Goal: Task Accomplishment & Management: Use online tool/utility

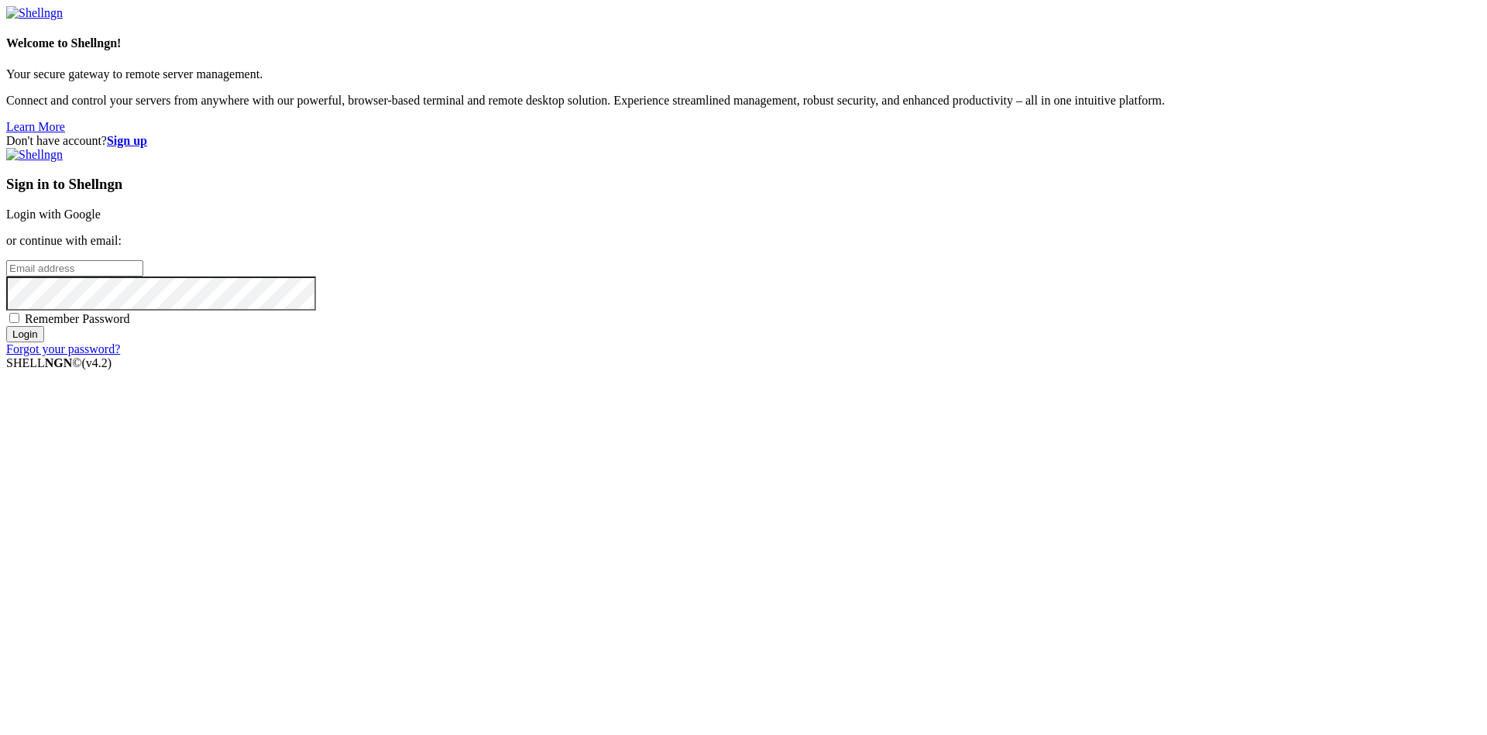
click at [101, 221] on link "Login with Google" at bounding box center [53, 214] width 94 height 13
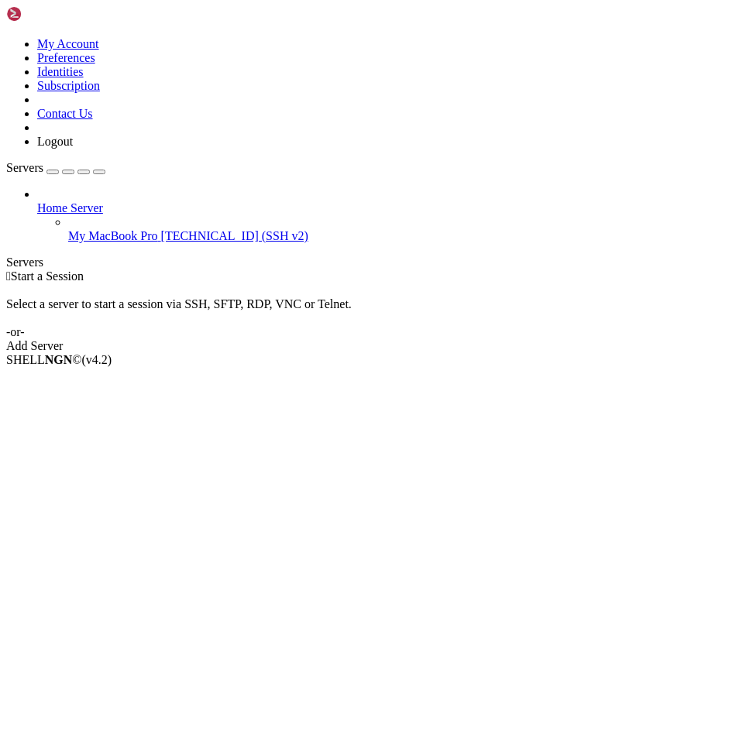
click at [64, 201] on link "Home Server" at bounding box center [386, 208] width 699 height 14
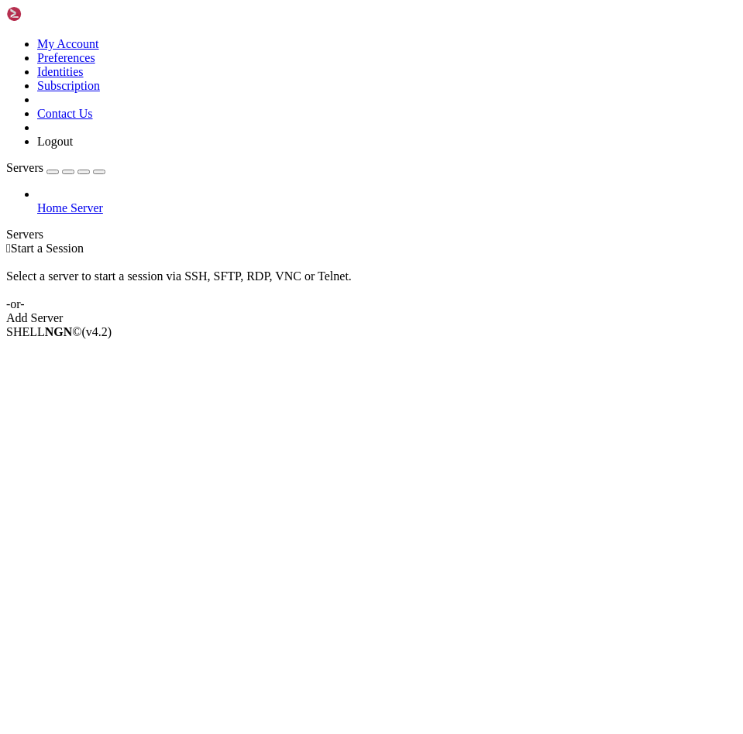
click at [101, 187] on div "Home Server" at bounding box center [371, 201] width 730 height 28
click at [101, 201] on span "Home Server" at bounding box center [70, 207] width 66 height 13
click at [37, 201] on icon at bounding box center [37, 201] width 0 height 0
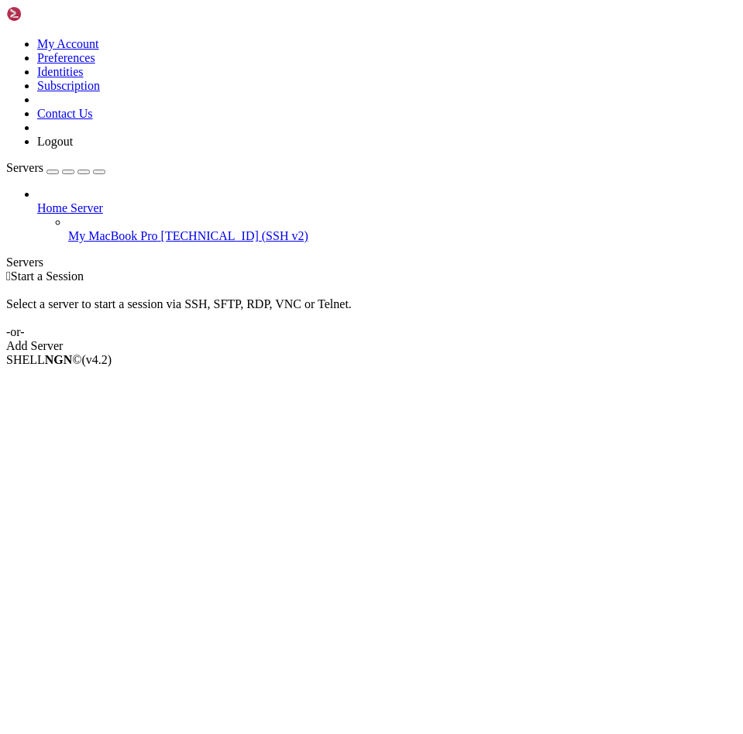
click at [138, 229] on span "My MacBook Pro" at bounding box center [113, 235] width 90 height 13
click at [137, 229] on span "My MacBook Pro" at bounding box center [113, 235] width 90 height 13
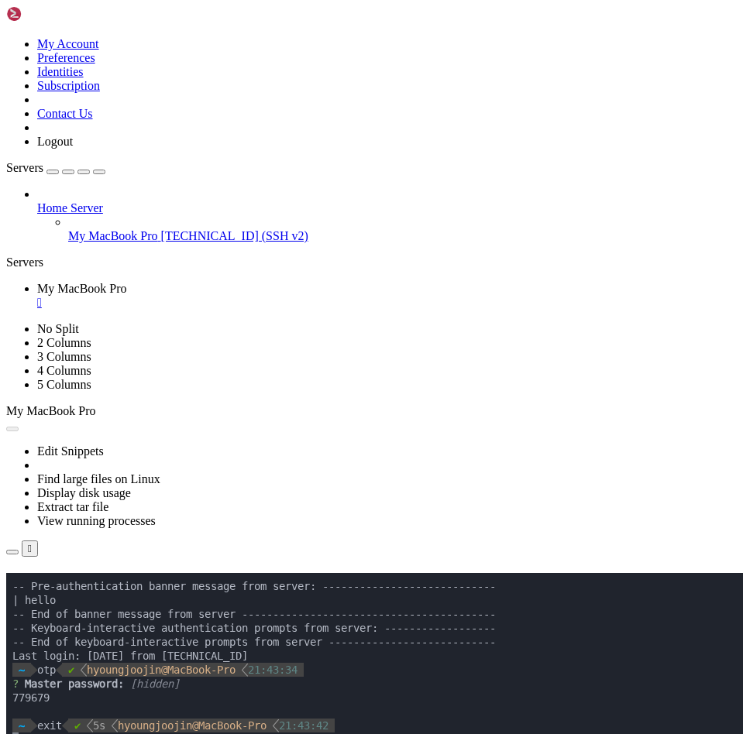
click at [318, 296] on div "" at bounding box center [386, 303] width 699 height 14
